Goal: Navigation & Orientation: Find specific page/section

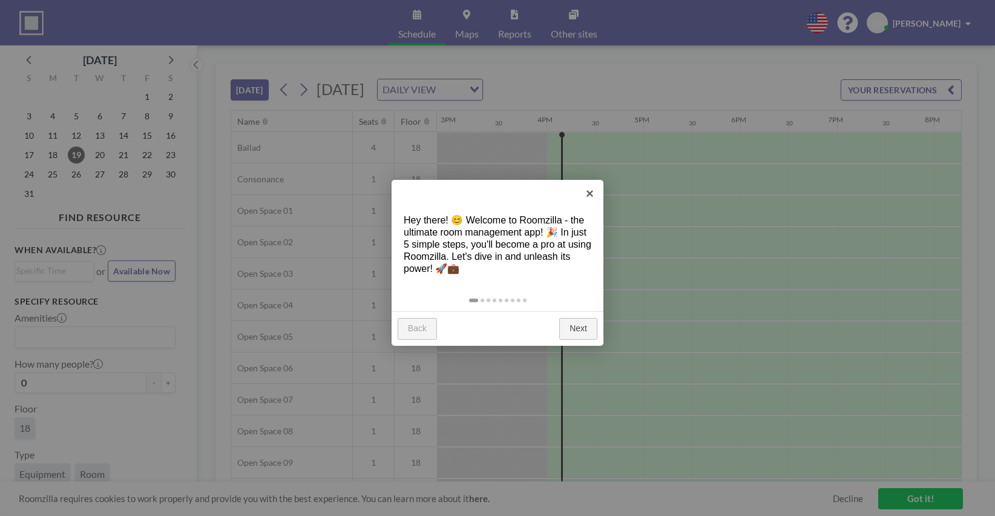
scroll to position [0, 1501]
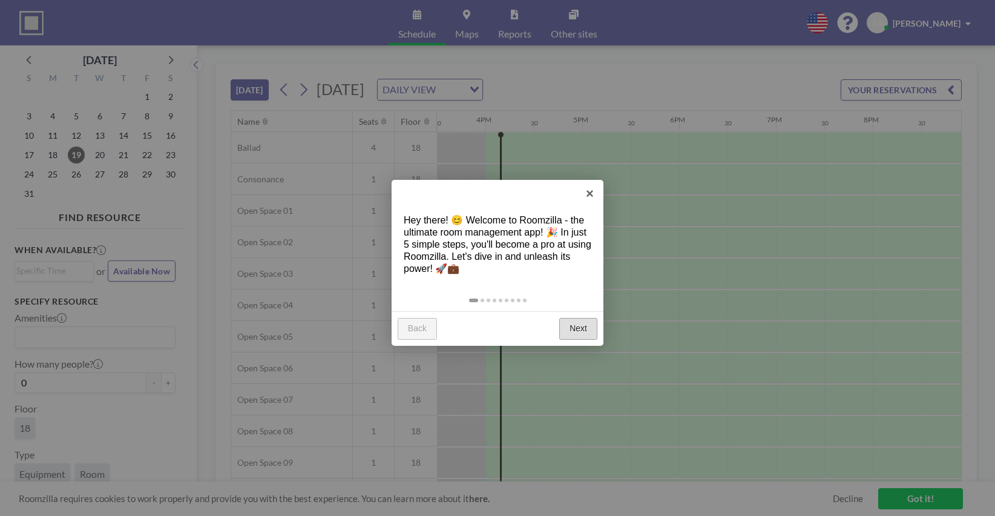
click at [580, 327] on link "Next" at bounding box center [578, 329] width 38 height 22
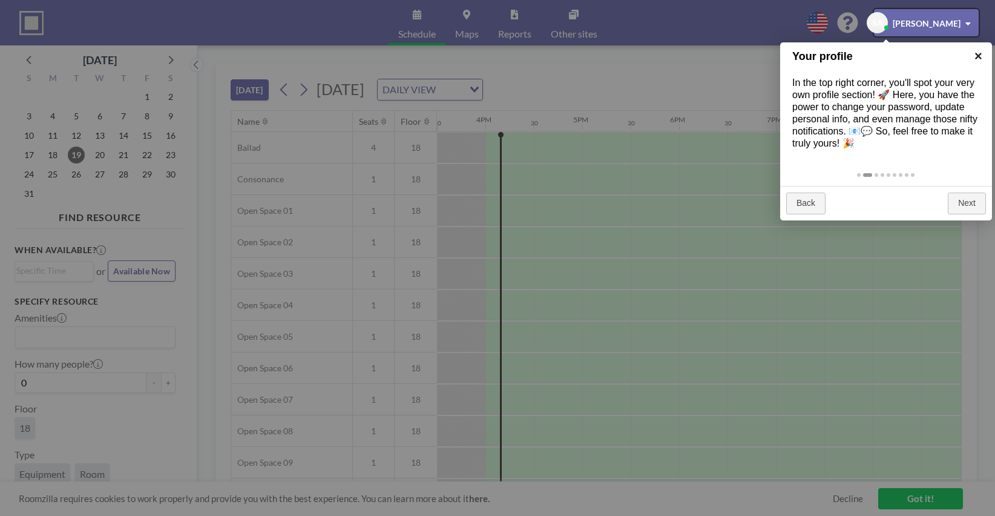
click at [981, 54] on link "×" at bounding box center [978, 55] width 27 height 27
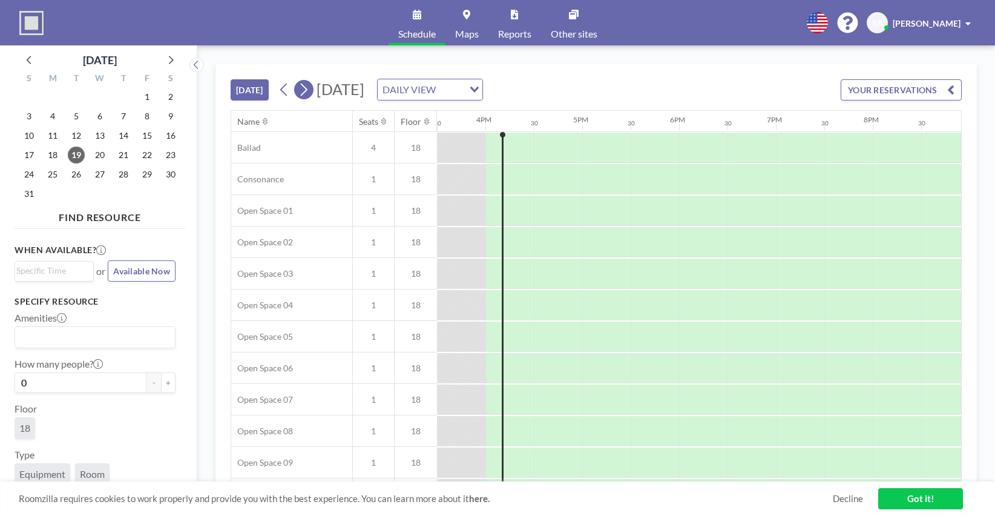
click at [309, 88] on icon at bounding box center [303, 89] width 11 height 18
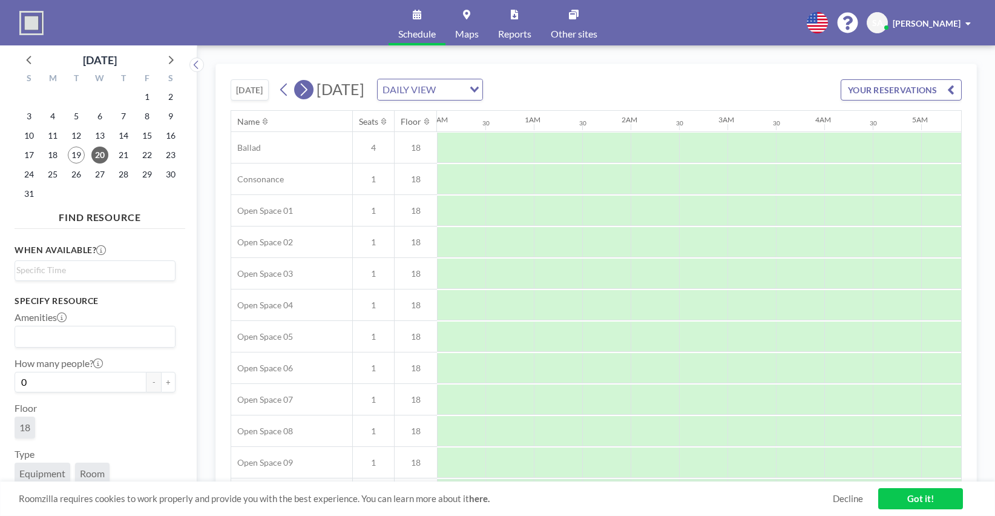
click at [309, 88] on icon at bounding box center [303, 89] width 11 height 18
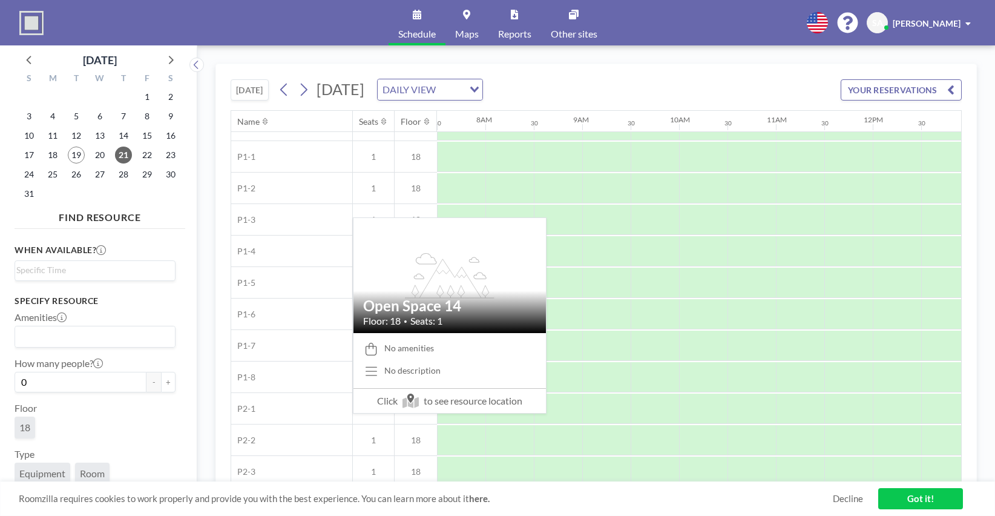
scroll to position [526, 726]
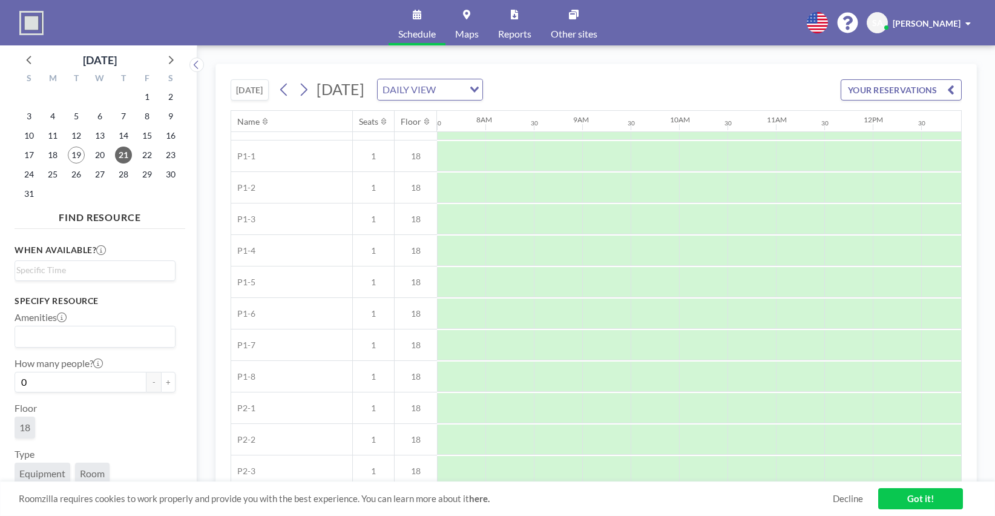
click at [475, 17] on link "Maps" at bounding box center [466, 22] width 43 height 45
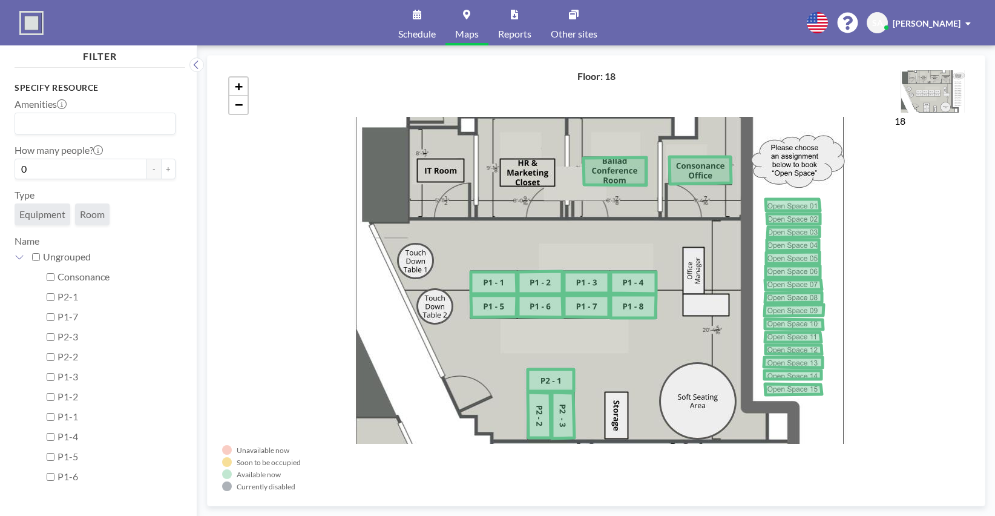
click at [417, 26] on link "Schedule" at bounding box center [416, 22] width 57 height 45
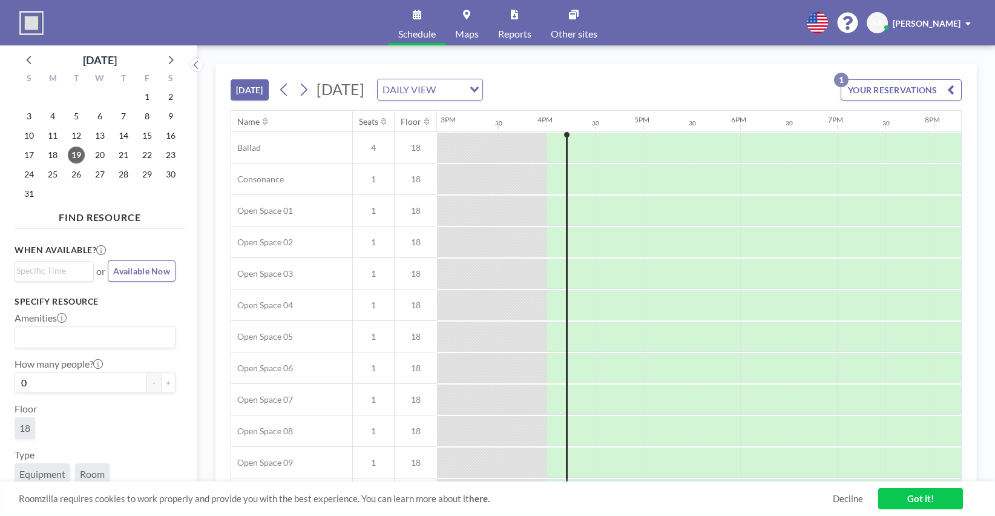
scroll to position [0, 1501]
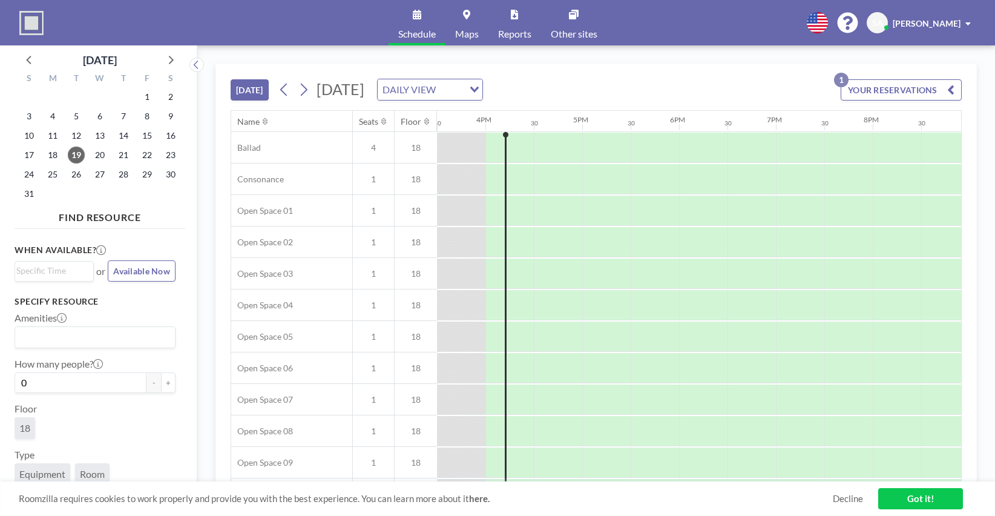
click at [464, 23] on link "Maps" at bounding box center [466, 22] width 43 height 45
